Goal: Task Accomplishment & Management: Manage account settings

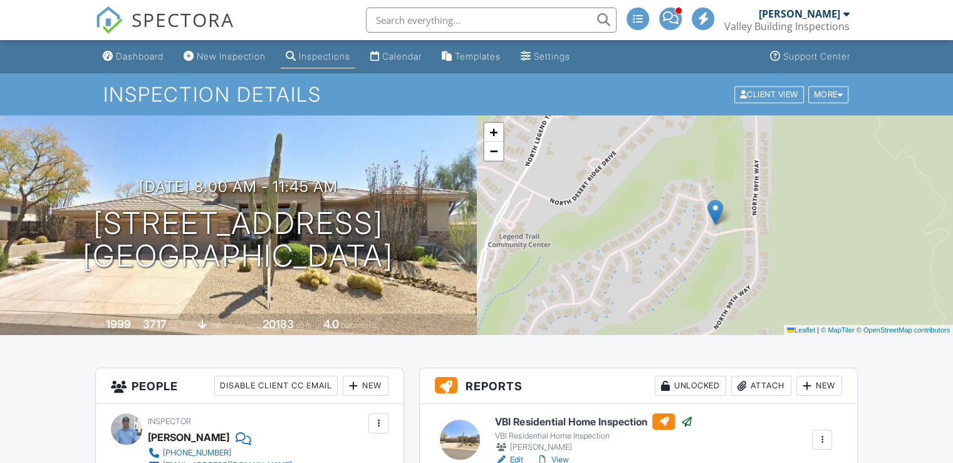
click at [822, 25] on div "Valley Building Inspections" at bounding box center [787, 26] width 125 height 13
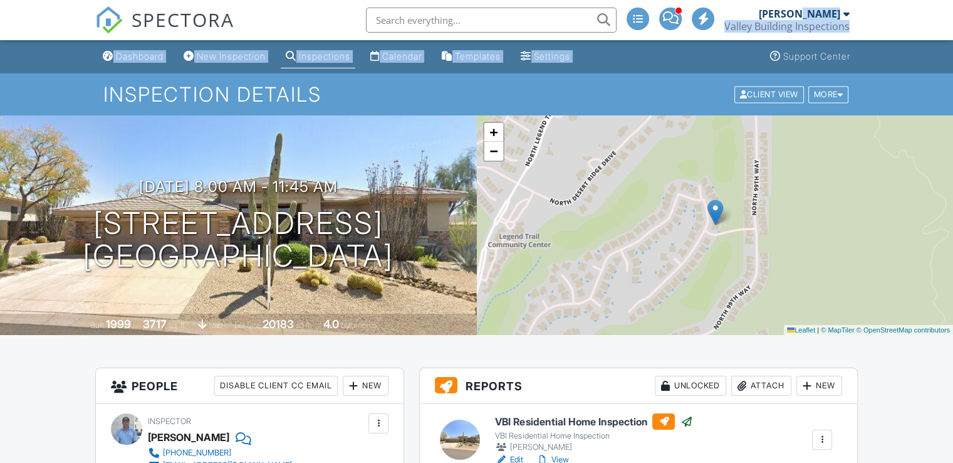
click at [692, 59] on div "Dashboard New Inspection Inspections Calendar Templates Settings Support Center" at bounding box center [476, 56] width 763 height 33
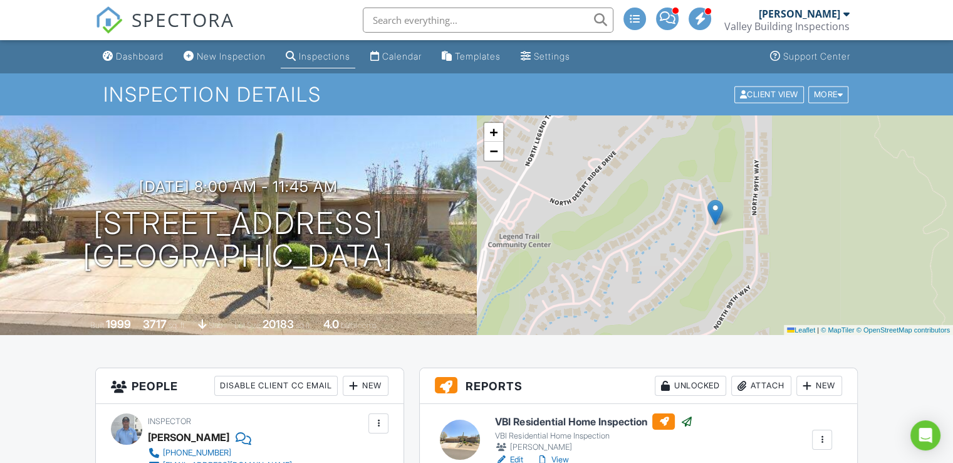
click at [762, 26] on div "Valley Building Inspections" at bounding box center [787, 26] width 125 height 13
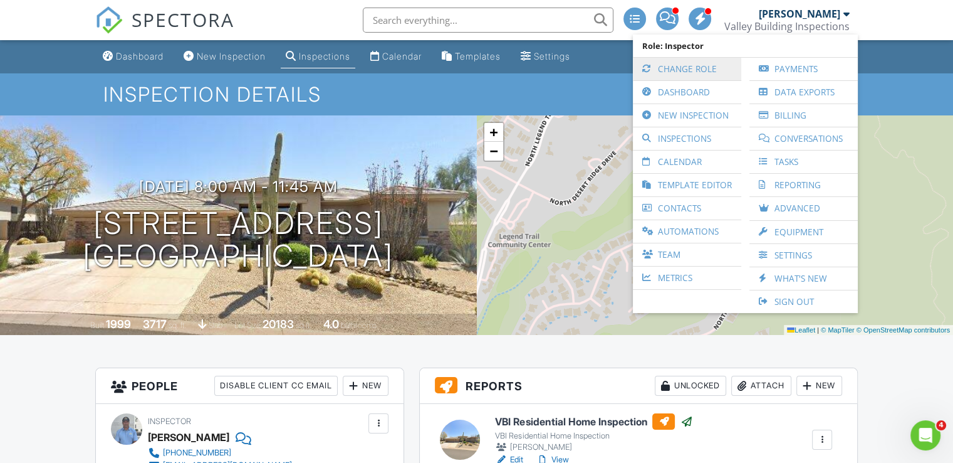
click at [687, 61] on link "Change Role" at bounding box center [687, 69] width 96 height 23
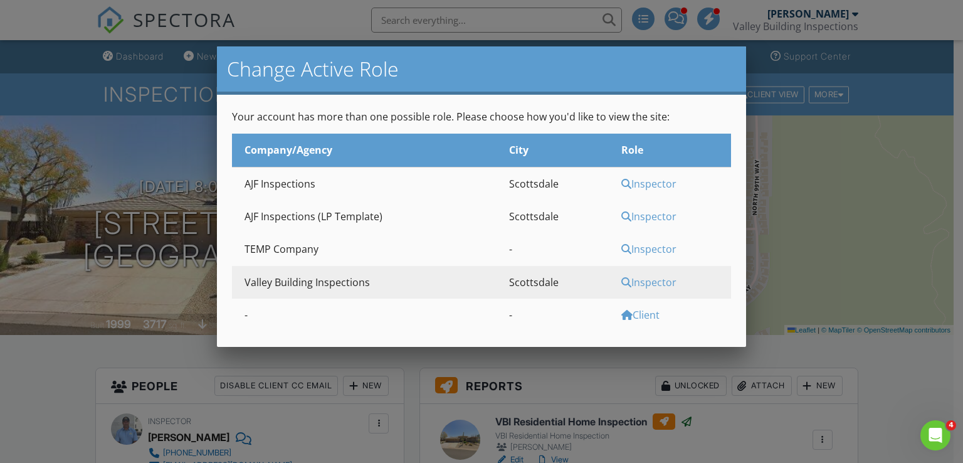
click at [647, 184] on div "Inspector" at bounding box center [674, 184] width 107 height 14
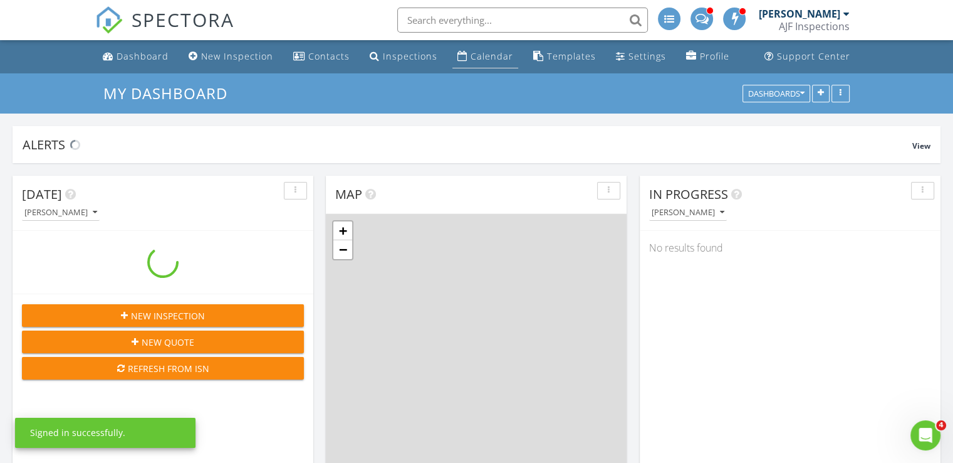
scroll to position [1035, 973]
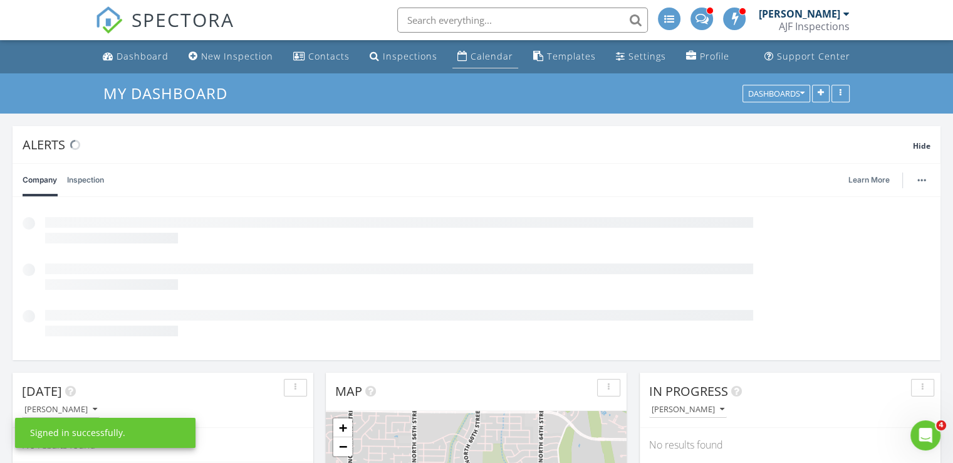
click at [489, 59] on div "Calendar" at bounding box center [492, 56] width 43 height 12
drag, startPoint x: 489, startPoint y: 59, endPoint x: 484, endPoint y: 72, distance: 14.1
click at [484, 72] on li "Calendar" at bounding box center [485, 56] width 71 height 33
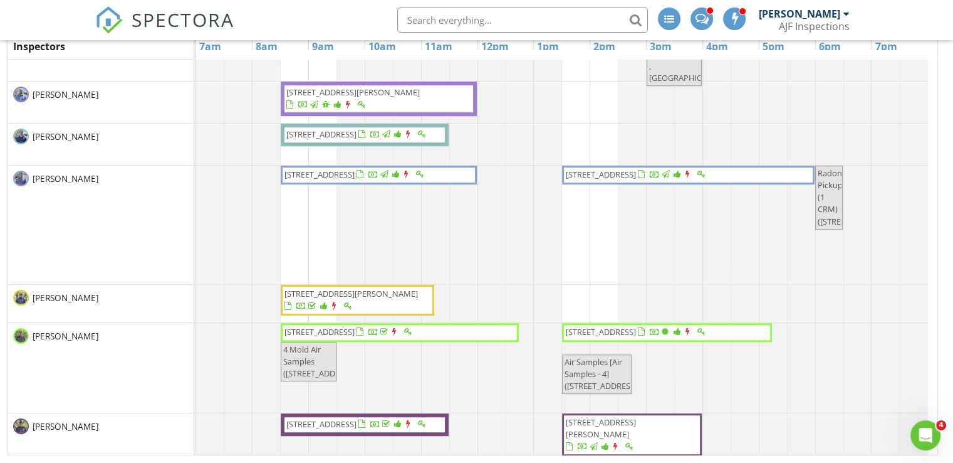
click at [690, 334] on span "5730 E Cielo Run N , Cave Creek 85331" at bounding box center [637, 332] width 144 height 13
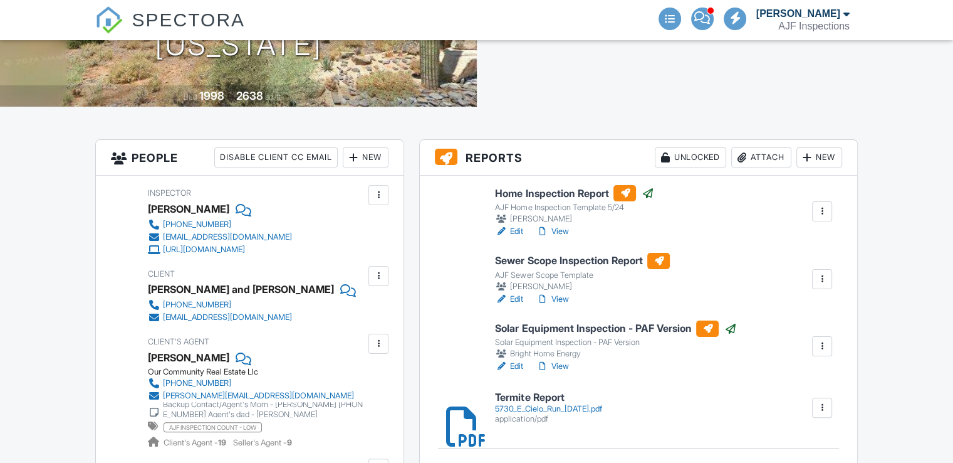
scroll to position [276, 0]
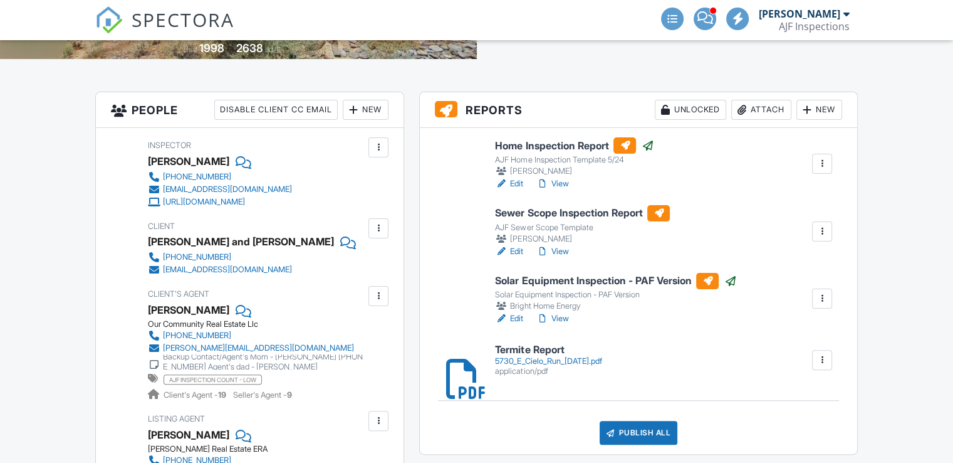
click at [563, 183] on link "View" at bounding box center [552, 183] width 33 height 13
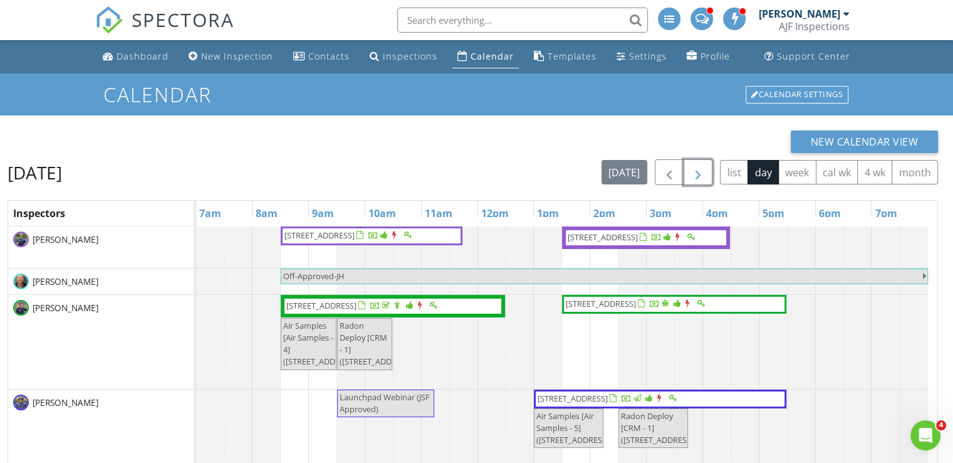
click at [698, 176] on span "button" at bounding box center [698, 172] width 15 height 15
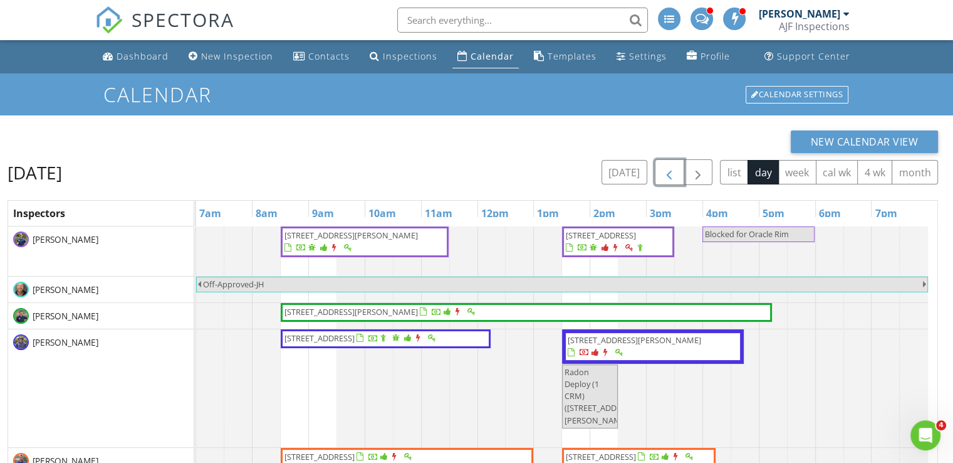
click at [672, 168] on span "button" at bounding box center [669, 172] width 15 height 15
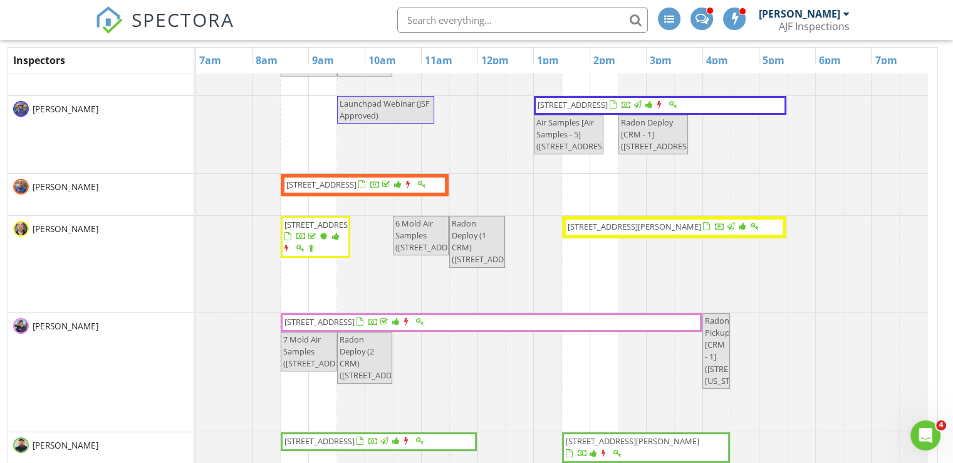
scroll to position [108, 0]
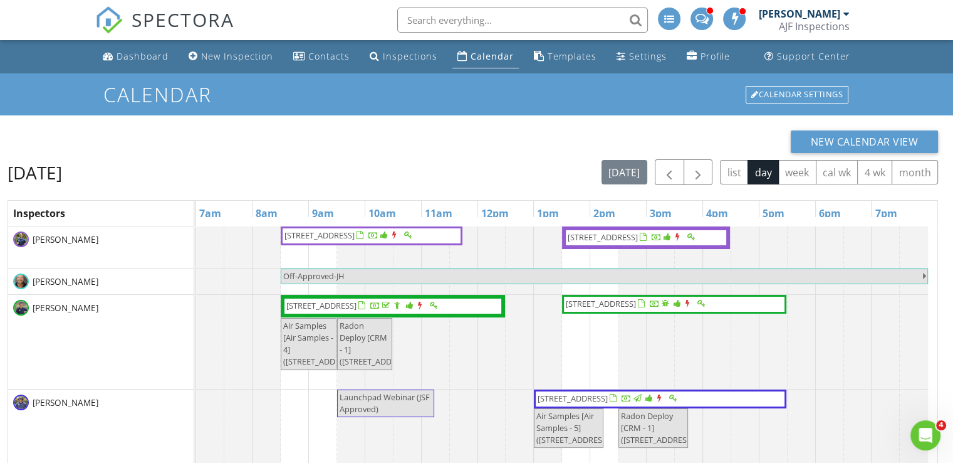
click at [798, 26] on div "AJF Inspections" at bounding box center [814, 26] width 71 height 13
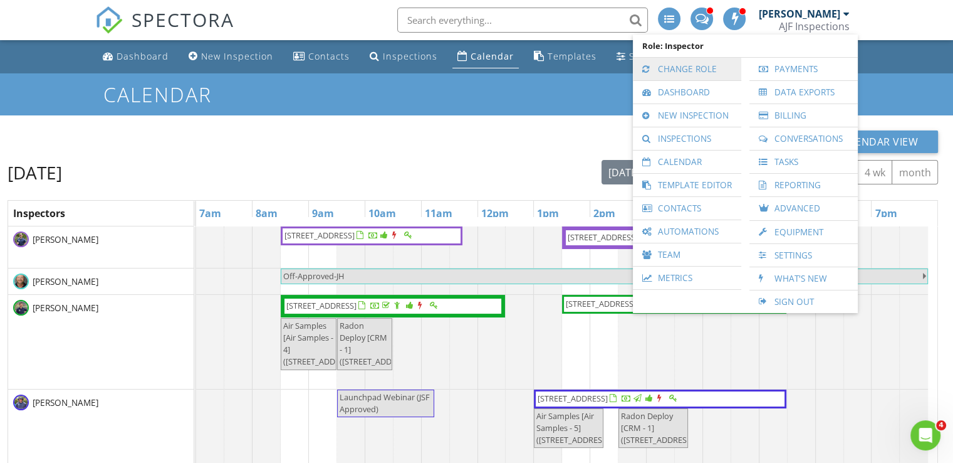
click at [694, 72] on link "Change Role" at bounding box center [687, 69] width 96 height 23
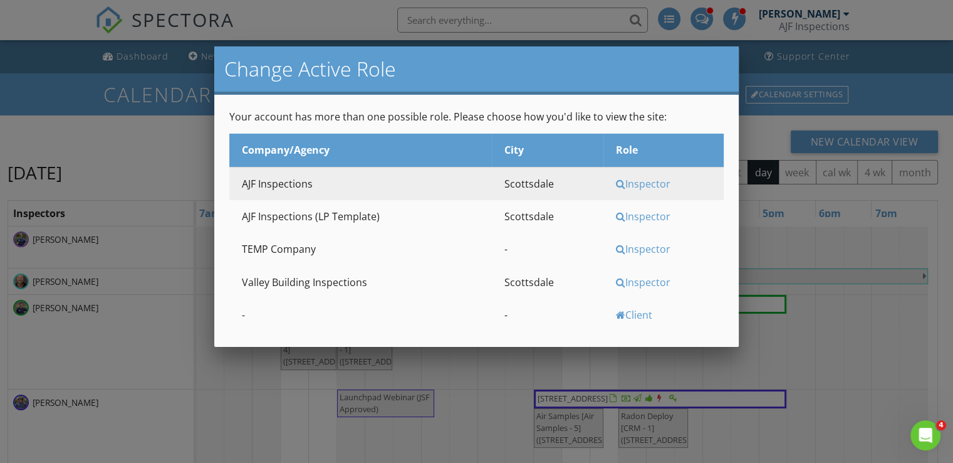
click at [635, 280] on div "Inspector" at bounding box center [668, 282] width 105 height 14
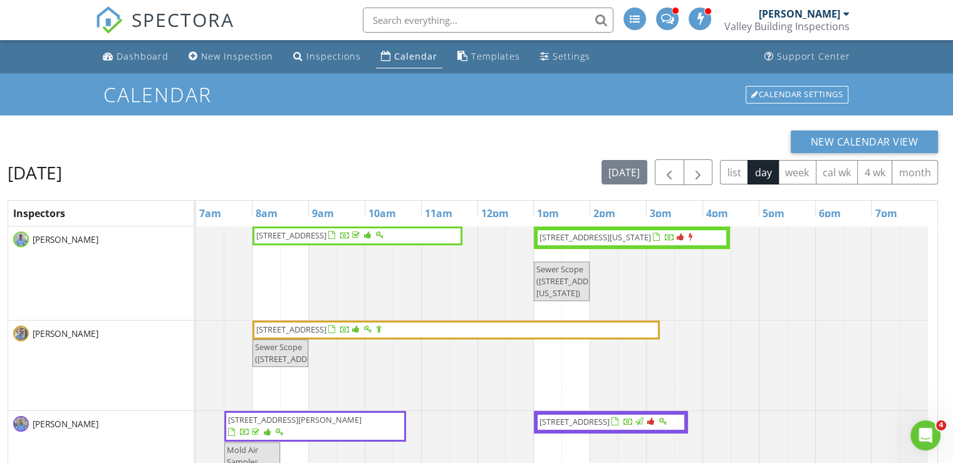
click at [517, 144] on div "New Calendar View" at bounding box center [473, 141] width 931 height 23
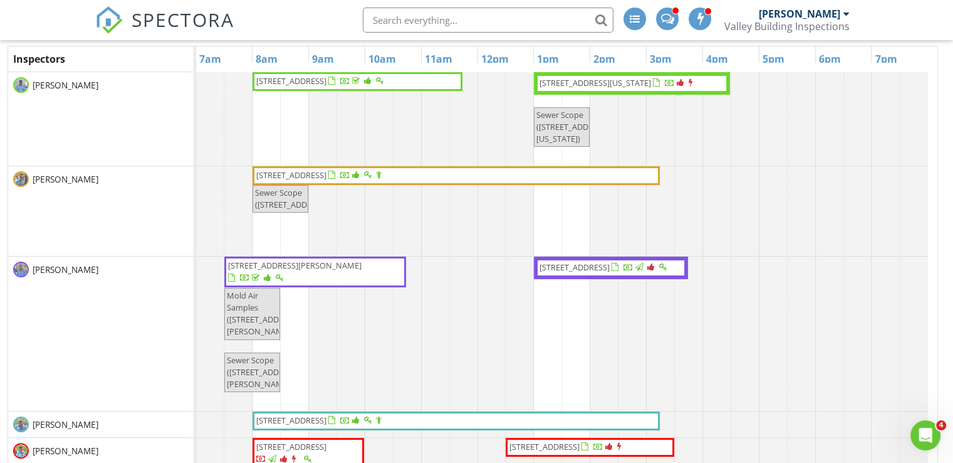
scroll to position [167, 0]
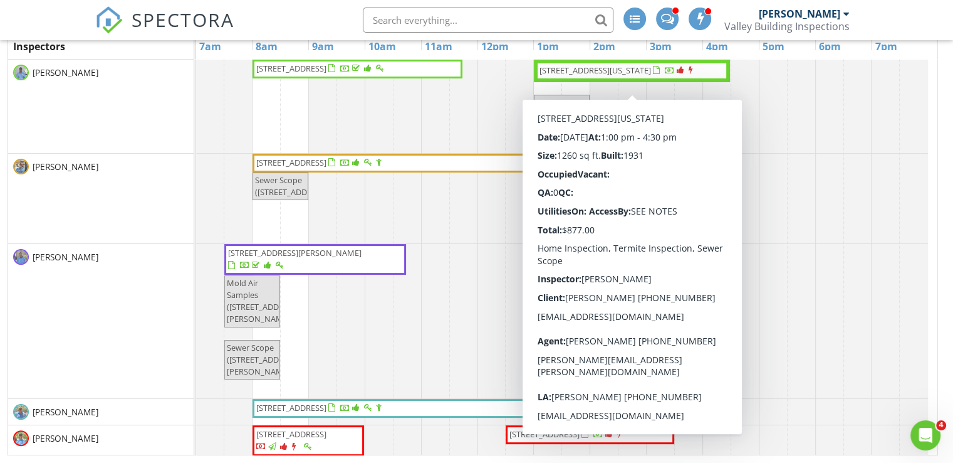
click at [651, 77] on span "[STREET_ADDRESS][US_STATE]" at bounding box center [619, 71] width 162 height 13
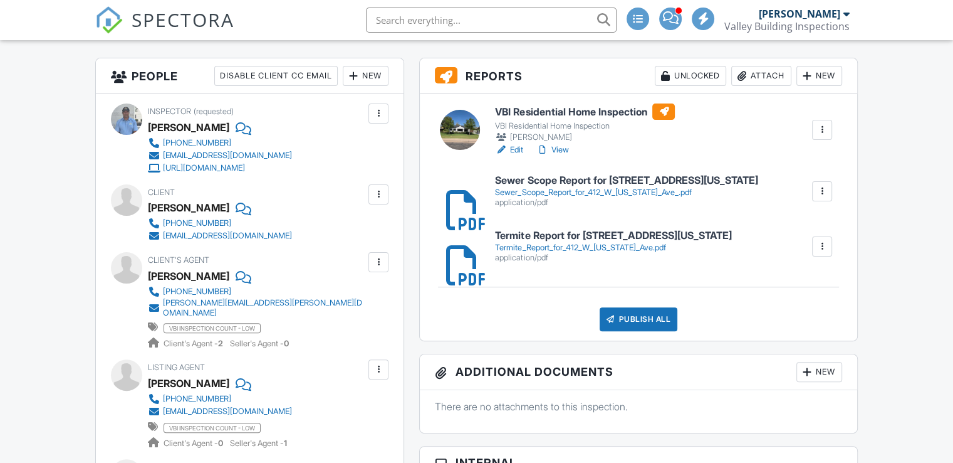
click at [563, 149] on link "View" at bounding box center [552, 150] width 33 height 13
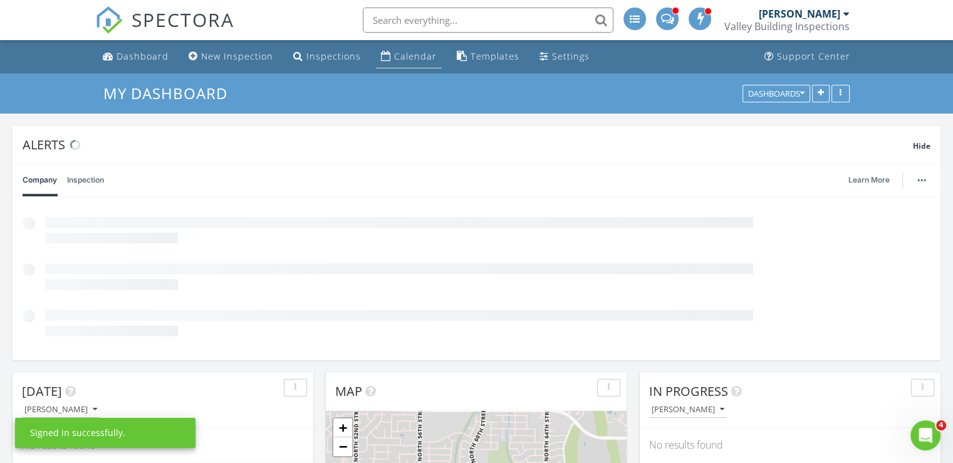
click at [406, 55] on div "Calendar" at bounding box center [415, 56] width 43 height 12
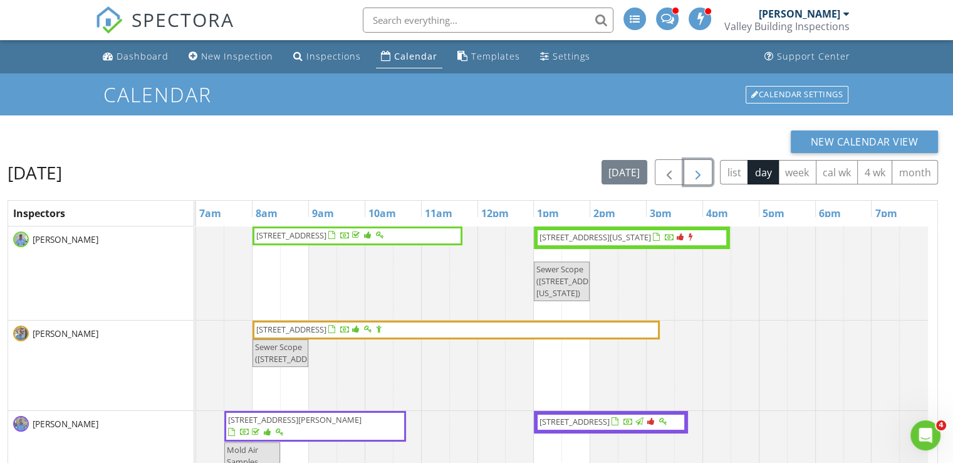
click at [688, 174] on button "button" at bounding box center [698, 172] width 29 height 26
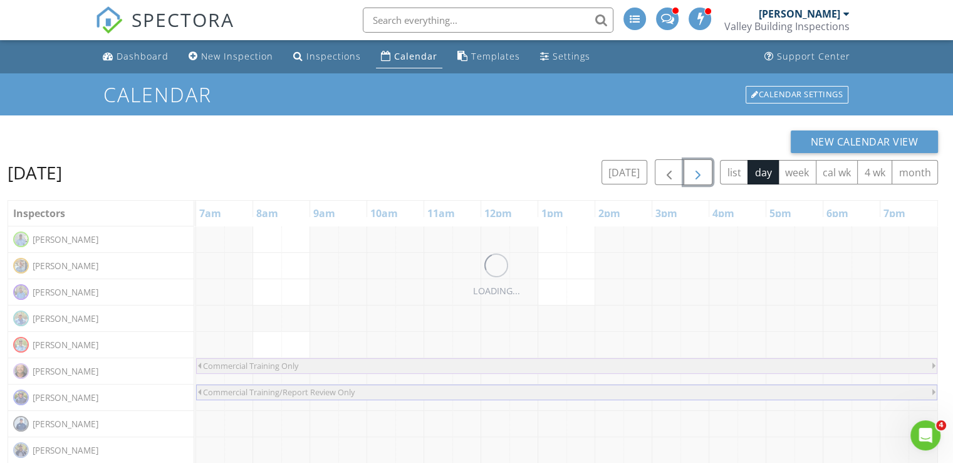
click at [688, 174] on button "button" at bounding box center [698, 172] width 29 height 26
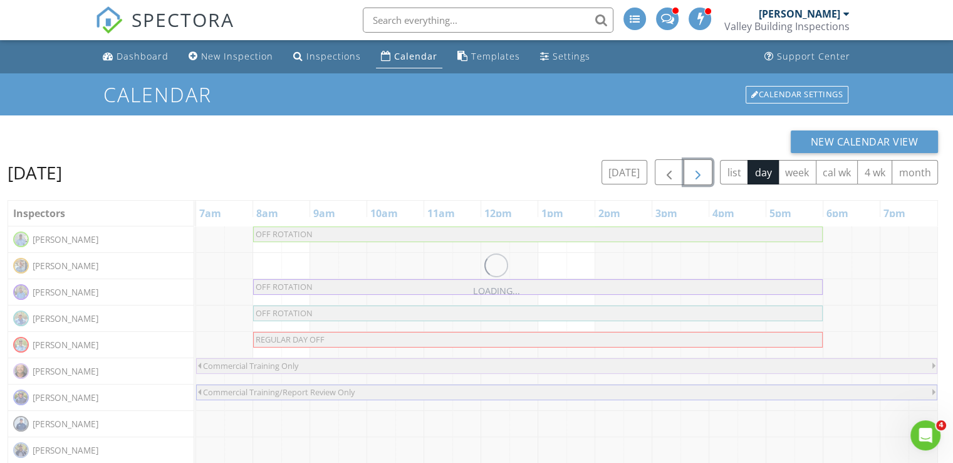
click at [688, 174] on button "button" at bounding box center [698, 172] width 29 height 26
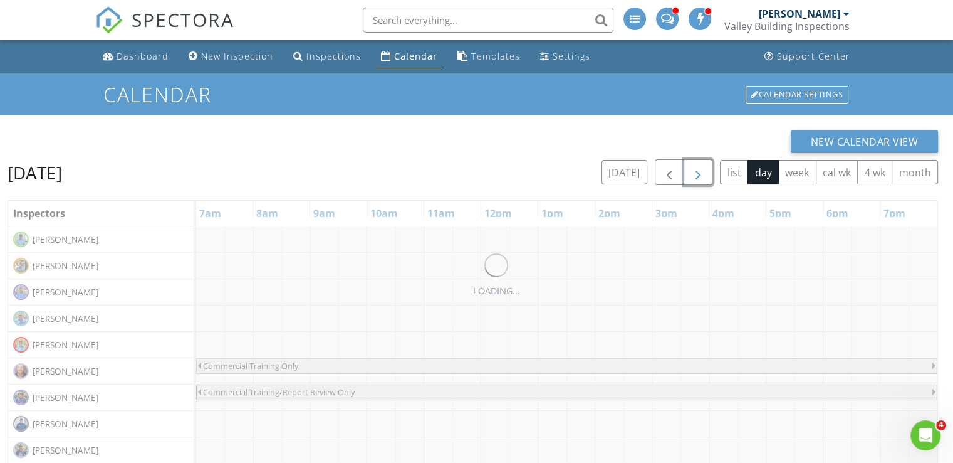
click at [688, 174] on button "button" at bounding box center [698, 172] width 29 height 26
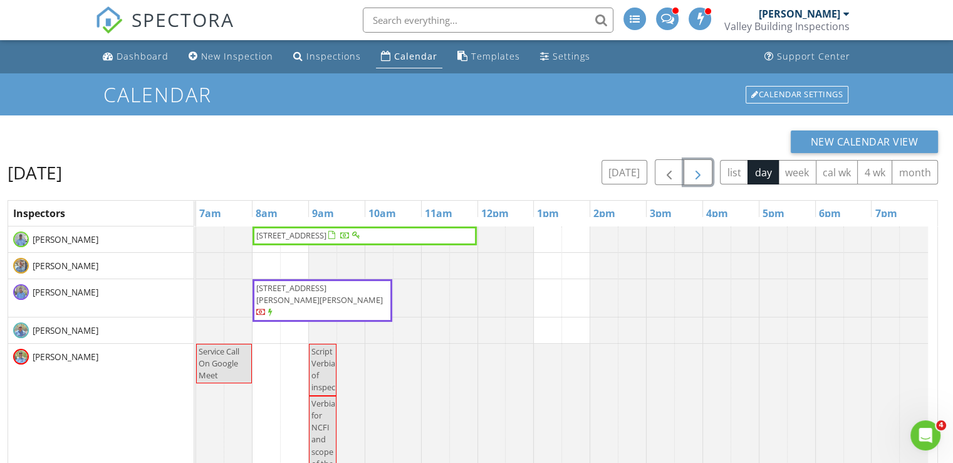
click at [688, 174] on button "button" at bounding box center [698, 172] width 29 height 26
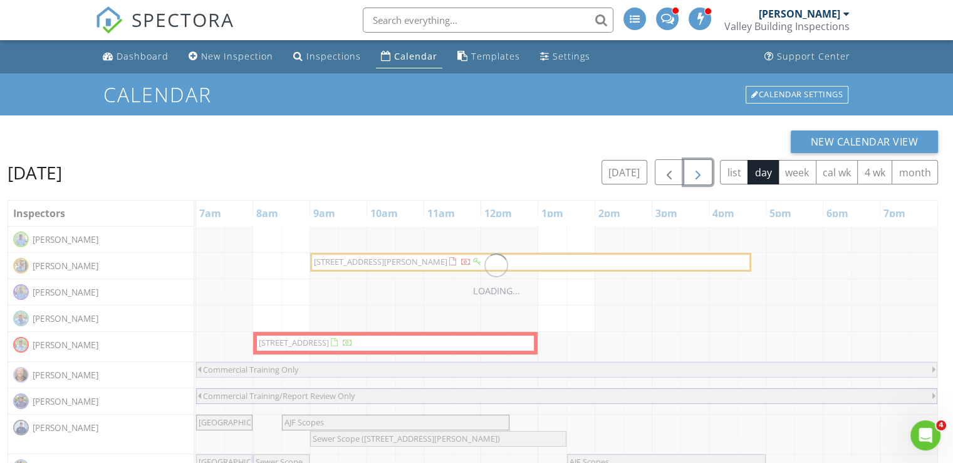
click at [688, 174] on button "button" at bounding box center [698, 172] width 29 height 26
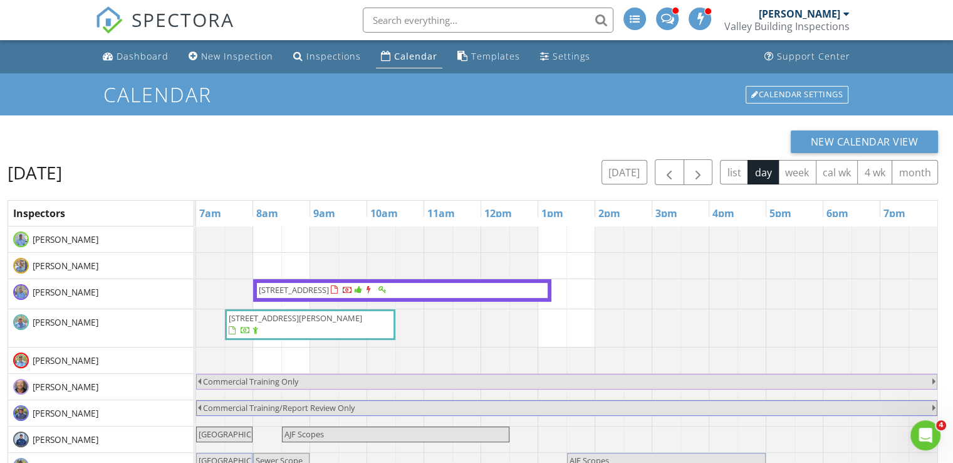
click at [817, 21] on div "Valley Building Inspections" at bounding box center [787, 26] width 125 height 13
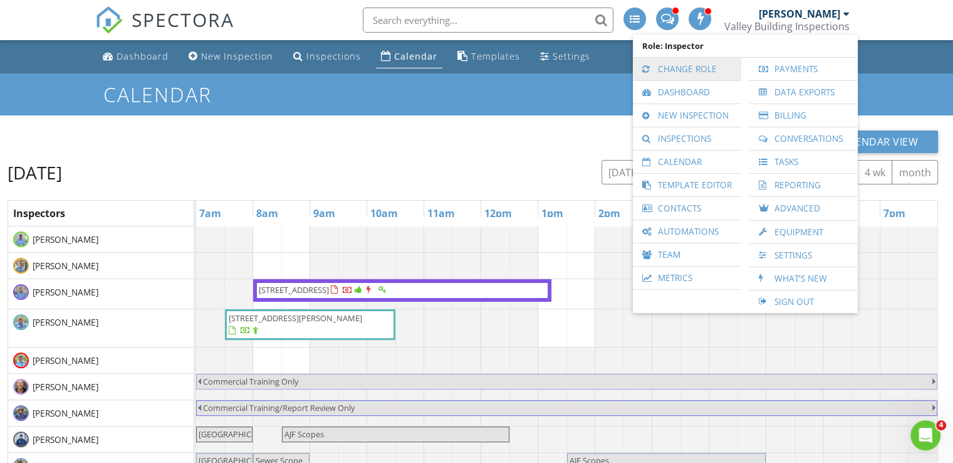
click at [699, 70] on link "Change Role" at bounding box center [687, 69] width 96 height 23
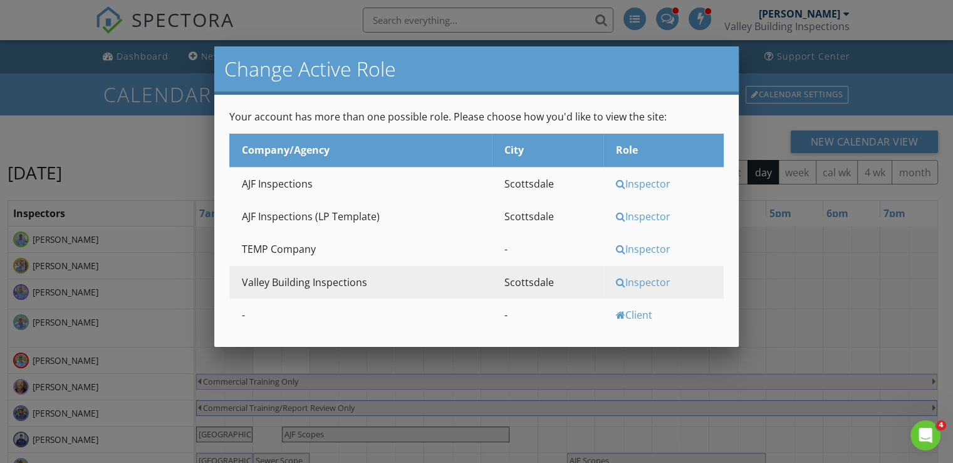
click at [629, 184] on div "Inspector" at bounding box center [668, 184] width 105 height 14
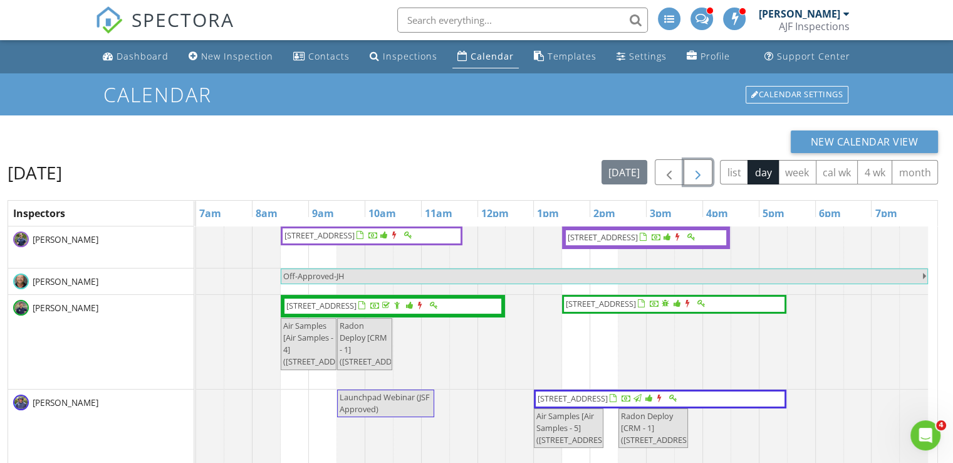
click at [698, 169] on span "button" at bounding box center [698, 172] width 15 height 15
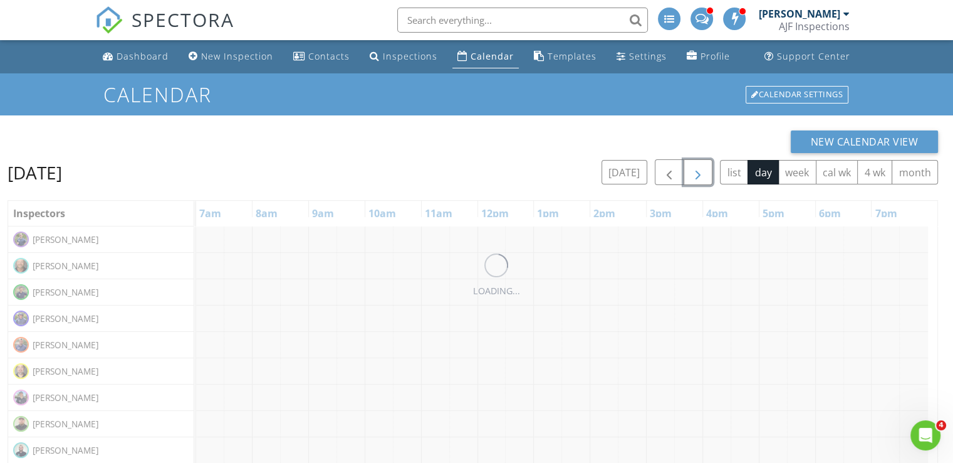
click at [698, 169] on span "button" at bounding box center [698, 172] width 15 height 15
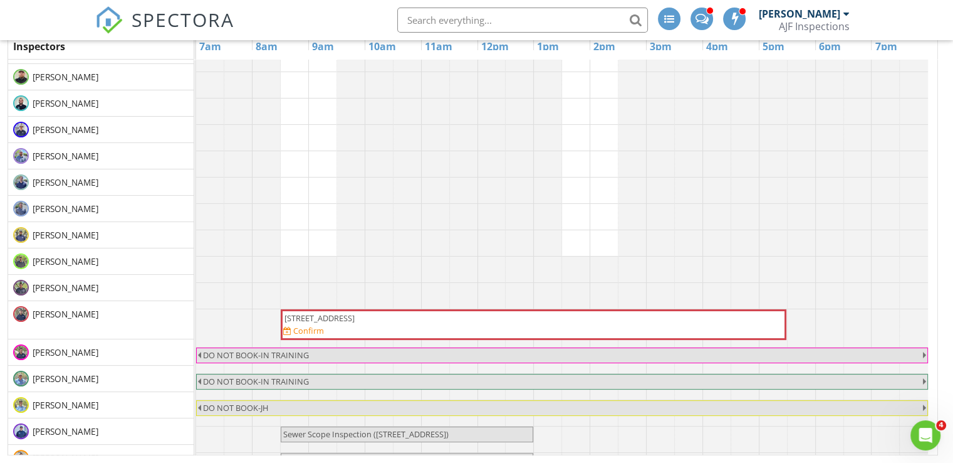
scroll to position [207, 0]
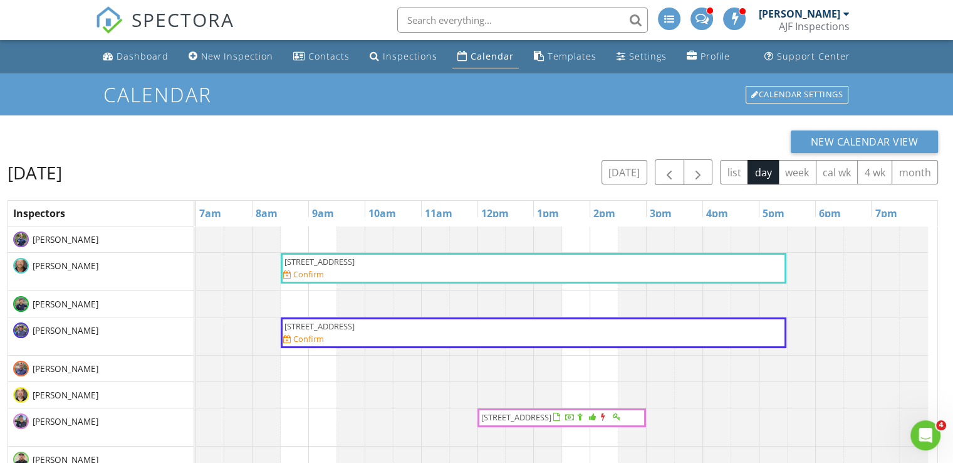
click at [346, 100] on h1 "Calendar" at bounding box center [476, 94] width 746 height 22
